Goal: Task Accomplishment & Management: Complete application form

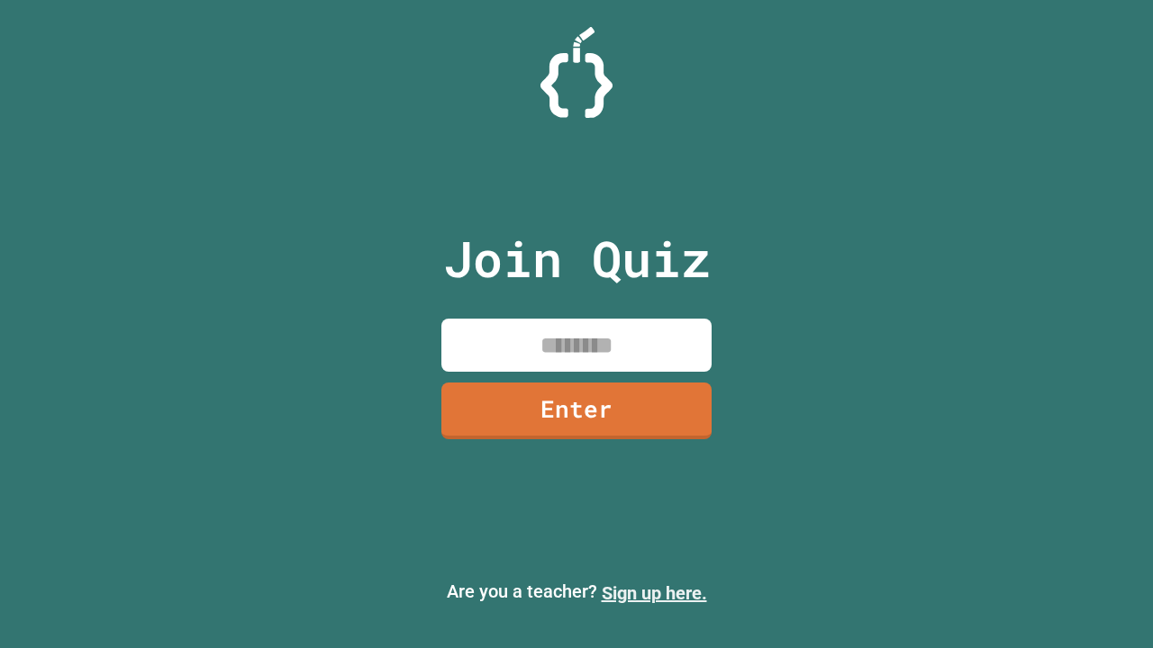
click at [654, 593] on link "Sign up here." at bounding box center [654, 594] width 105 height 22
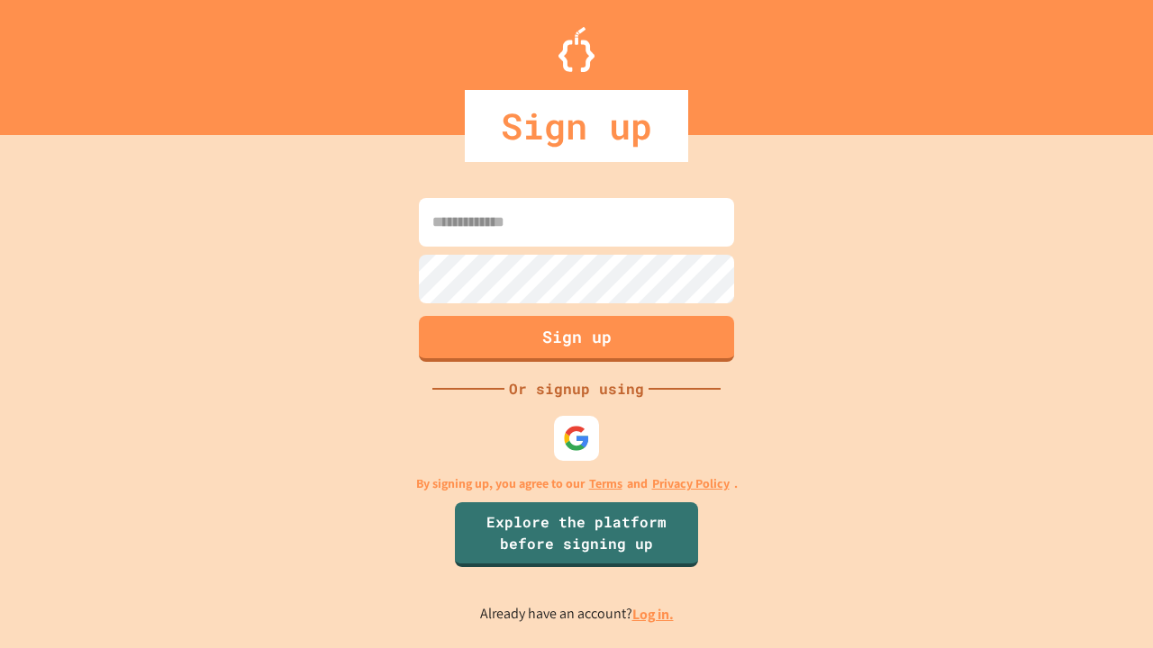
click at [654, 614] on link "Log in." at bounding box center [652, 614] width 41 height 19
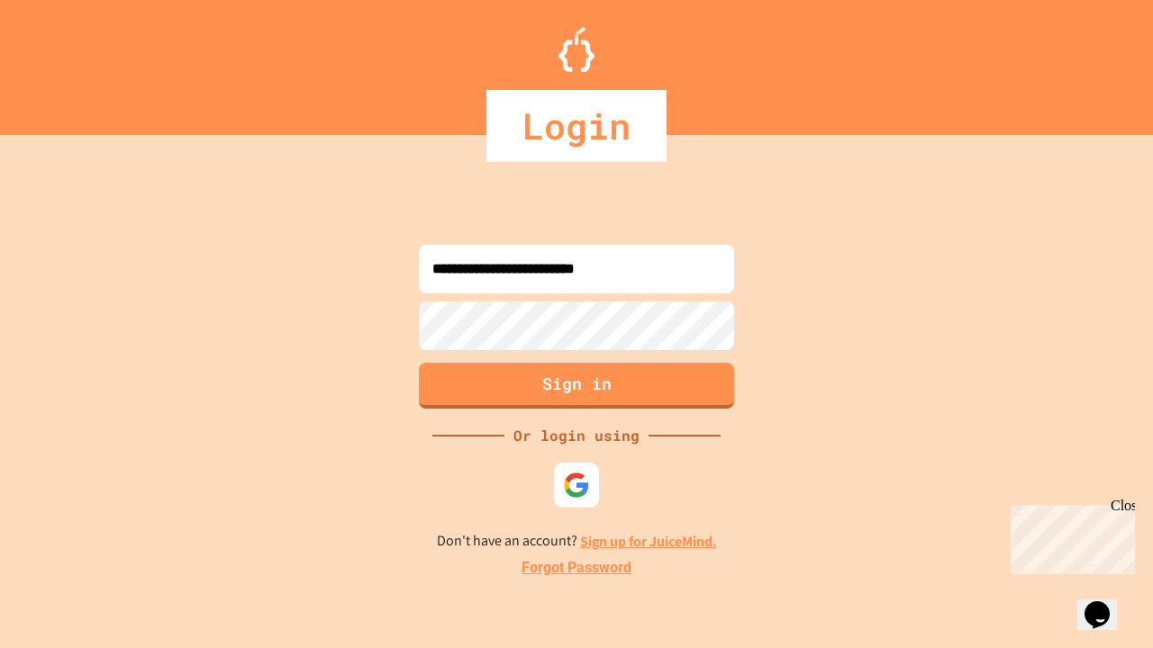
type input "**********"
